Goal: Understand process/instructions

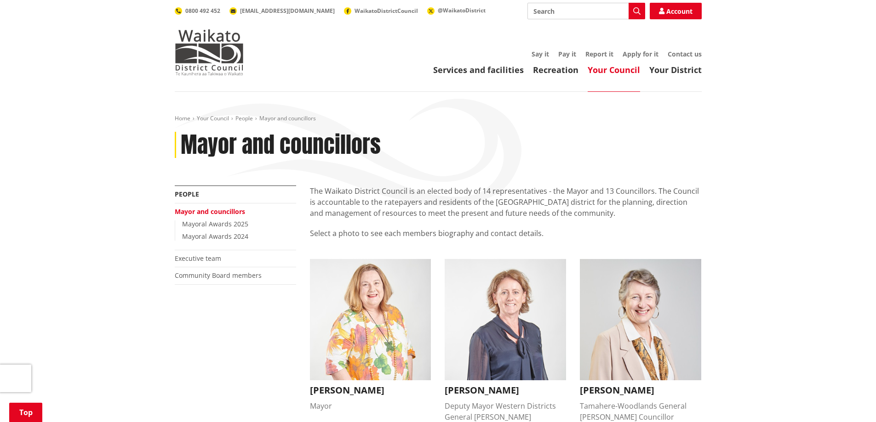
scroll to position [138, 0]
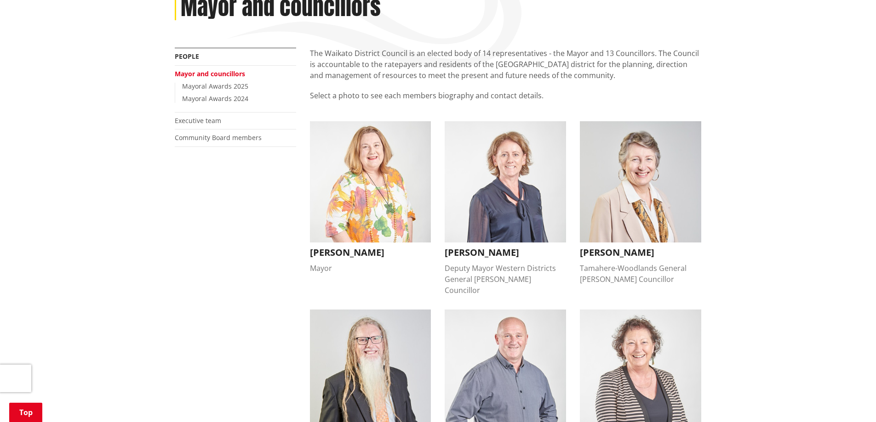
click at [667, 23] on div "Home Your Council People Mayor and councillors Mayor and councillors" at bounding box center [438, 12] width 541 height 71
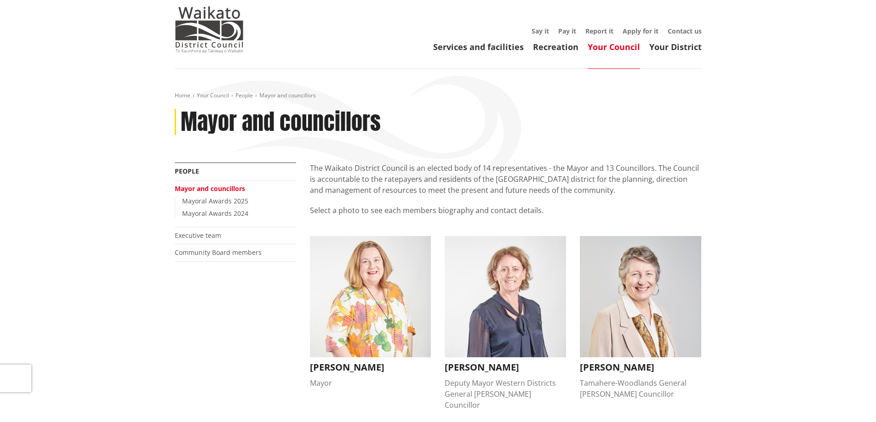
scroll to position [0, 0]
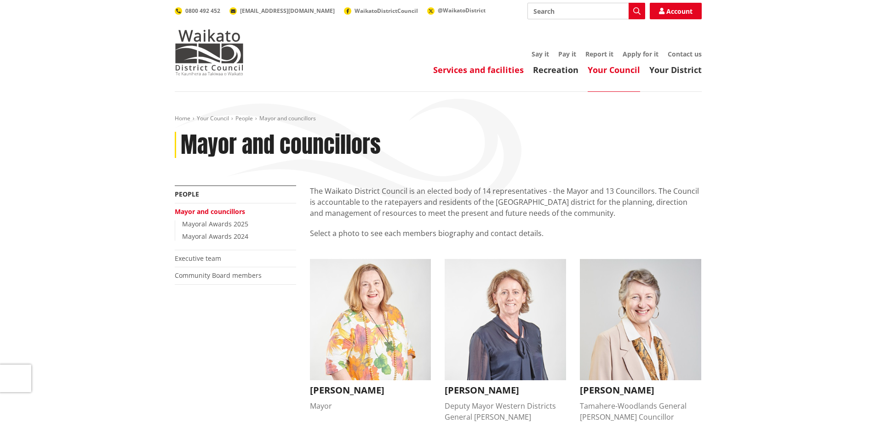
click at [475, 70] on link "Services and facilities" at bounding box center [478, 69] width 91 height 11
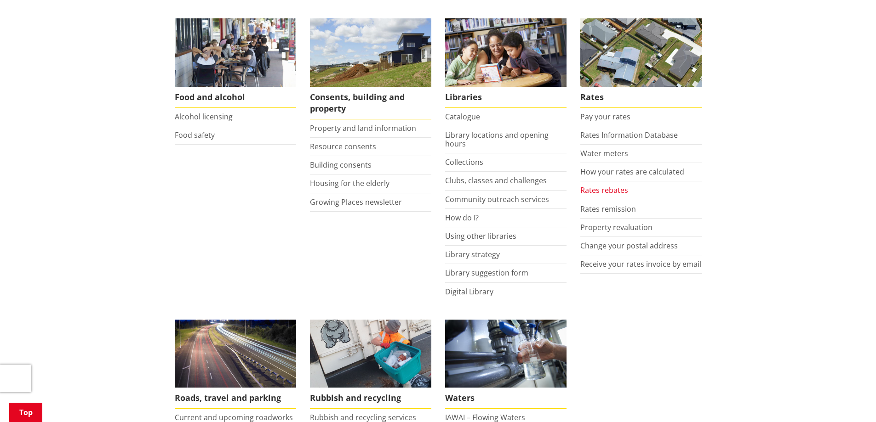
scroll to position [506, 0]
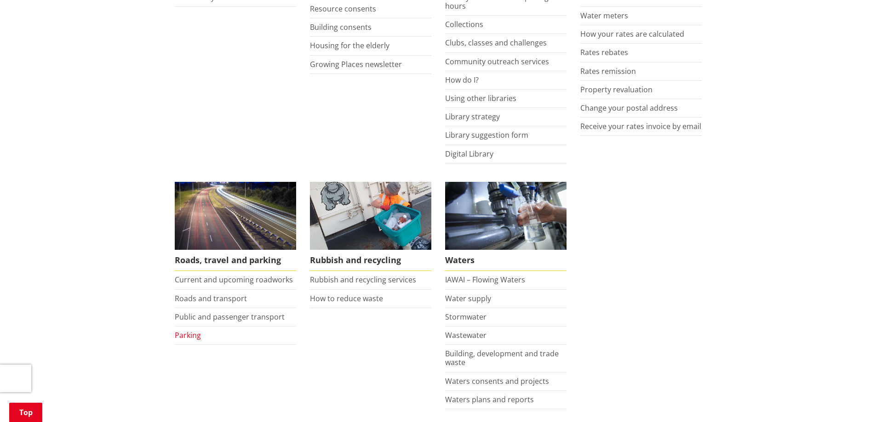
click at [185, 339] on link "Parking" at bounding box center [188, 336] width 26 height 10
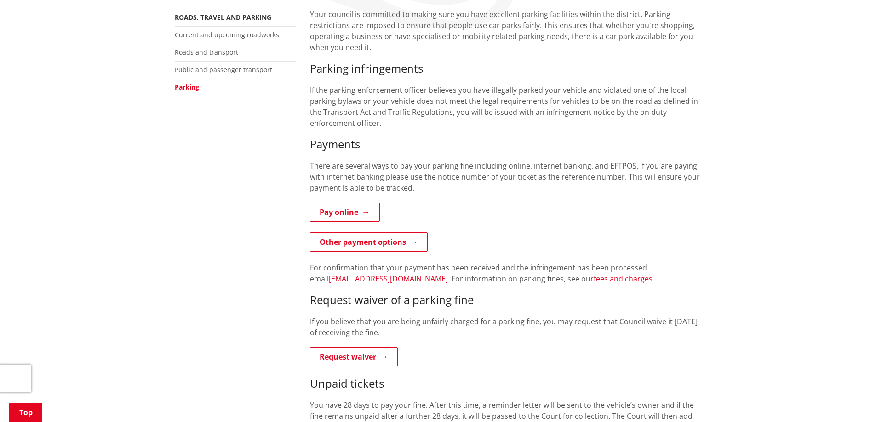
scroll to position [184, 0]
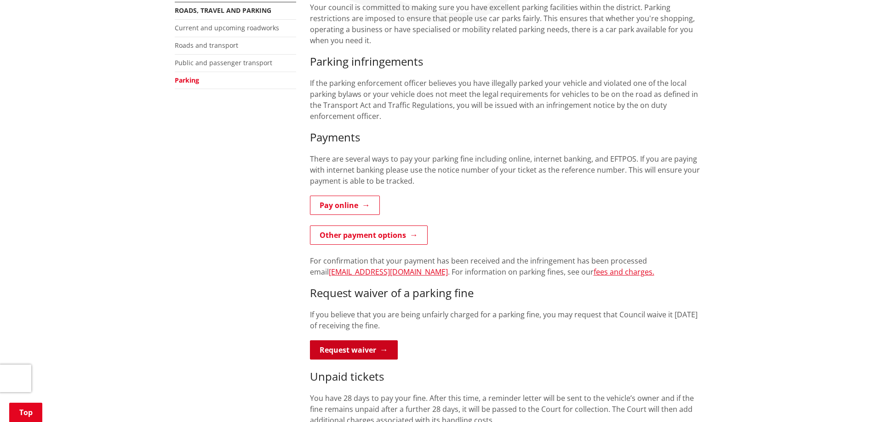
click at [350, 350] on link "Request waiver" at bounding box center [354, 350] width 88 height 19
